Goal: Task Accomplishment & Management: Use online tool/utility

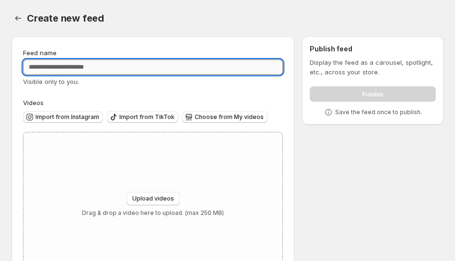
click at [116, 71] on input "Feed name" at bounding box center [153, 66] width 260 height 15
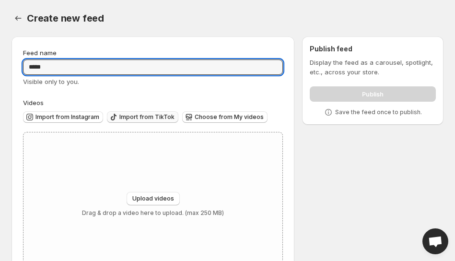
type input "*****"
click at [141, 117] on span "Import from TikTok" at bounding box center [146, 117] width 55 height 8
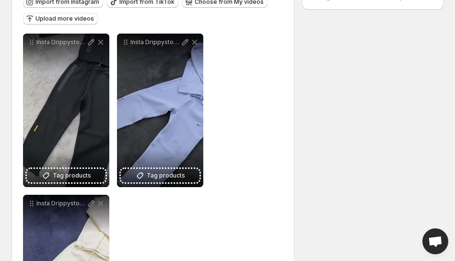
scroll to position [38, 0]
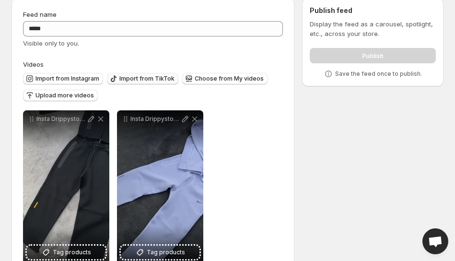
click at [153, 80] on span "Import from TikTok" at bounding box center [146, 79] width 55 height 8
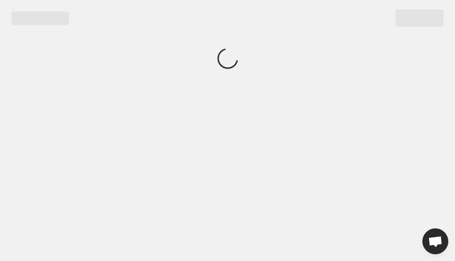
scroll to position [0, 0]
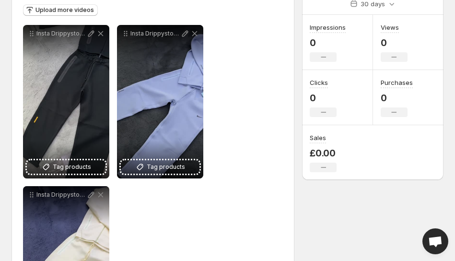
scroll to position [56, 0]
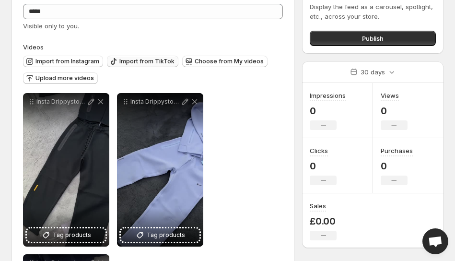
click at [151, 59] on span "Import from TikTok" at bounding box center [146, 62] width 55 height 8
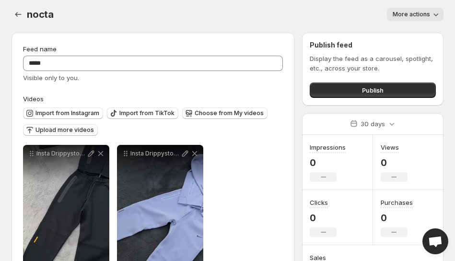
scroll to position [0, 0]
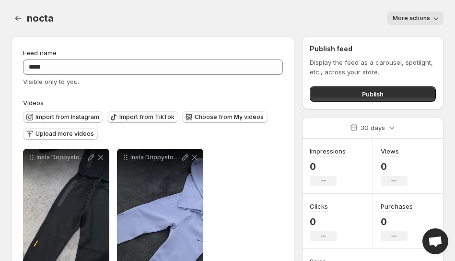
click at [139, 118] on span "Import from TikTok" at bounding box center [146, 117] width 55 height 8
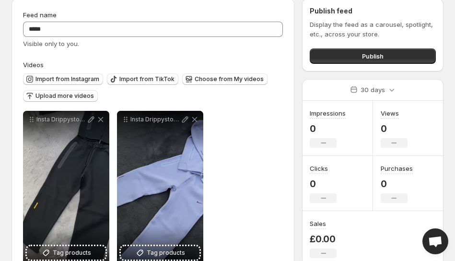
scroll to position [52, 0]
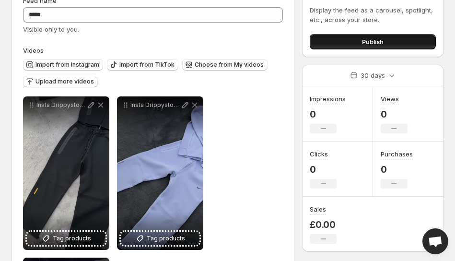
click at [361, 38] on button "Publish" at bounding box center [373, 41] width 126 height 15
click at [349, 35] on button "Publish" at bounding box center [373, 41] width 126 height 15
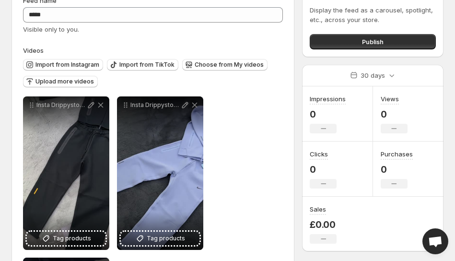
scroll to position [0, 0]
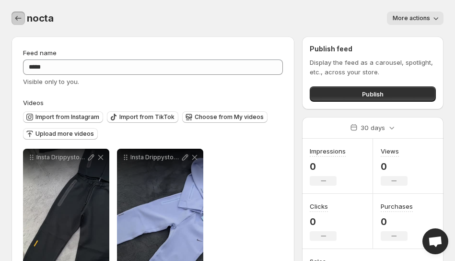
click at [20, 22] on icon "Settings" at bounding box center [18, 18] width 10 height 10
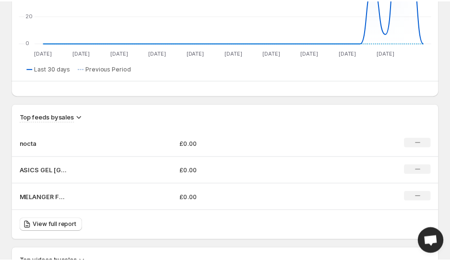
scroll to position [519, 0]
